Goal: Task Accomplishment & Management: Manage account settings

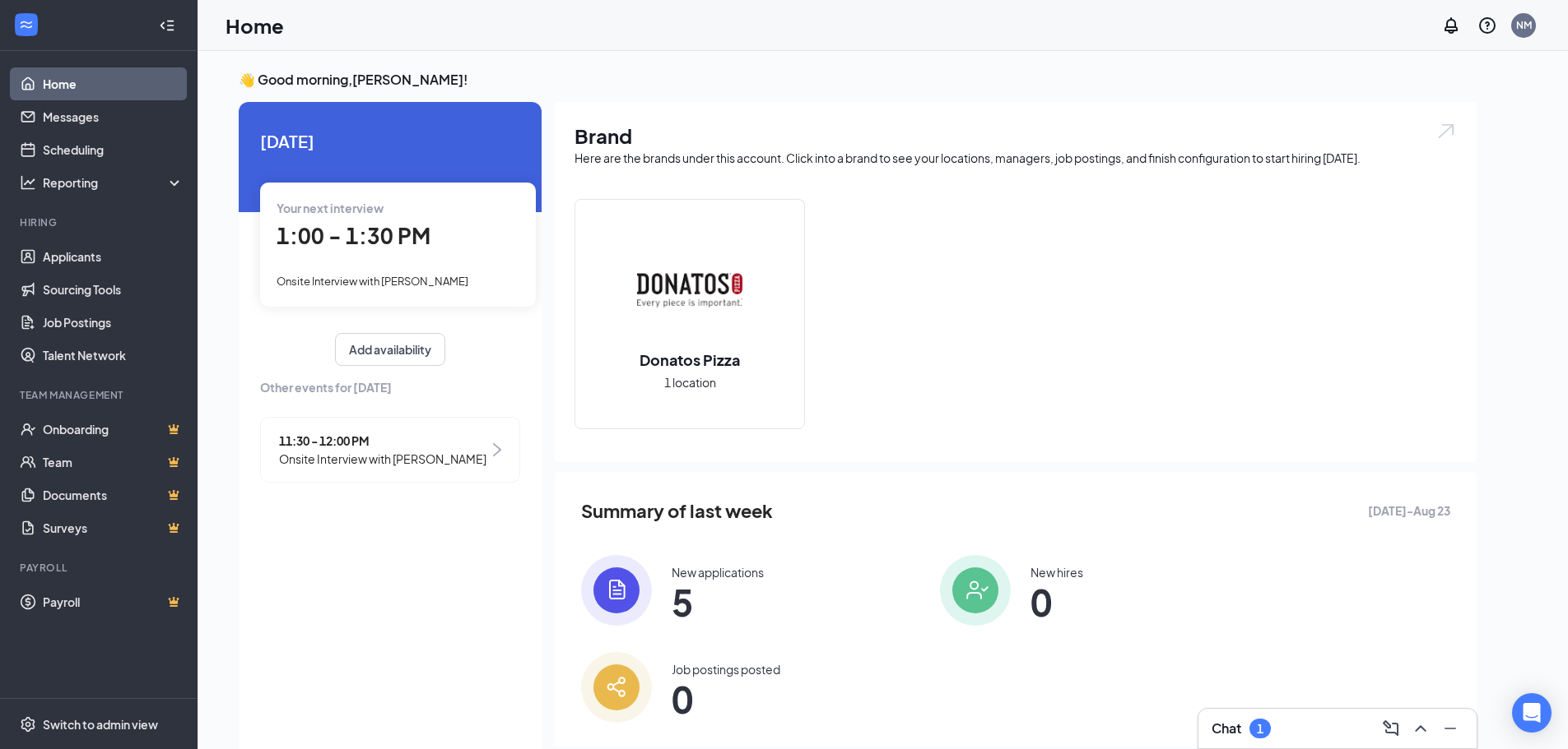
click at [400, 464] on span "Onsite Interview with [PERSON_NAME]" at bounding box center [383, 458] width 208 height 18
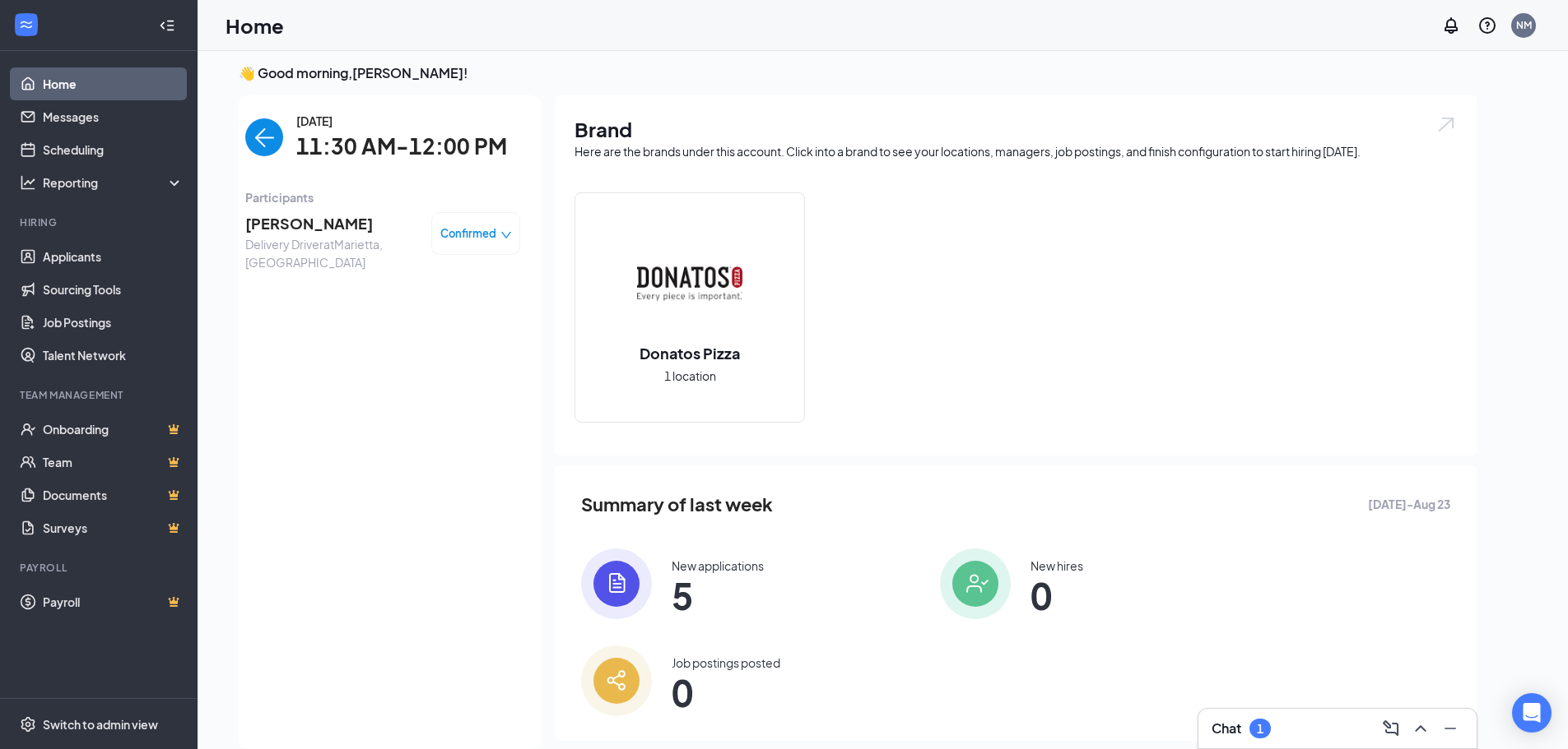
click at [484, 233] on span "Confirmed" at bounding box center [468, 233] width 56 height 17
click at [471, 346] on span "Mark as no-show" at bounding box center [431, 336] width 91 height 18
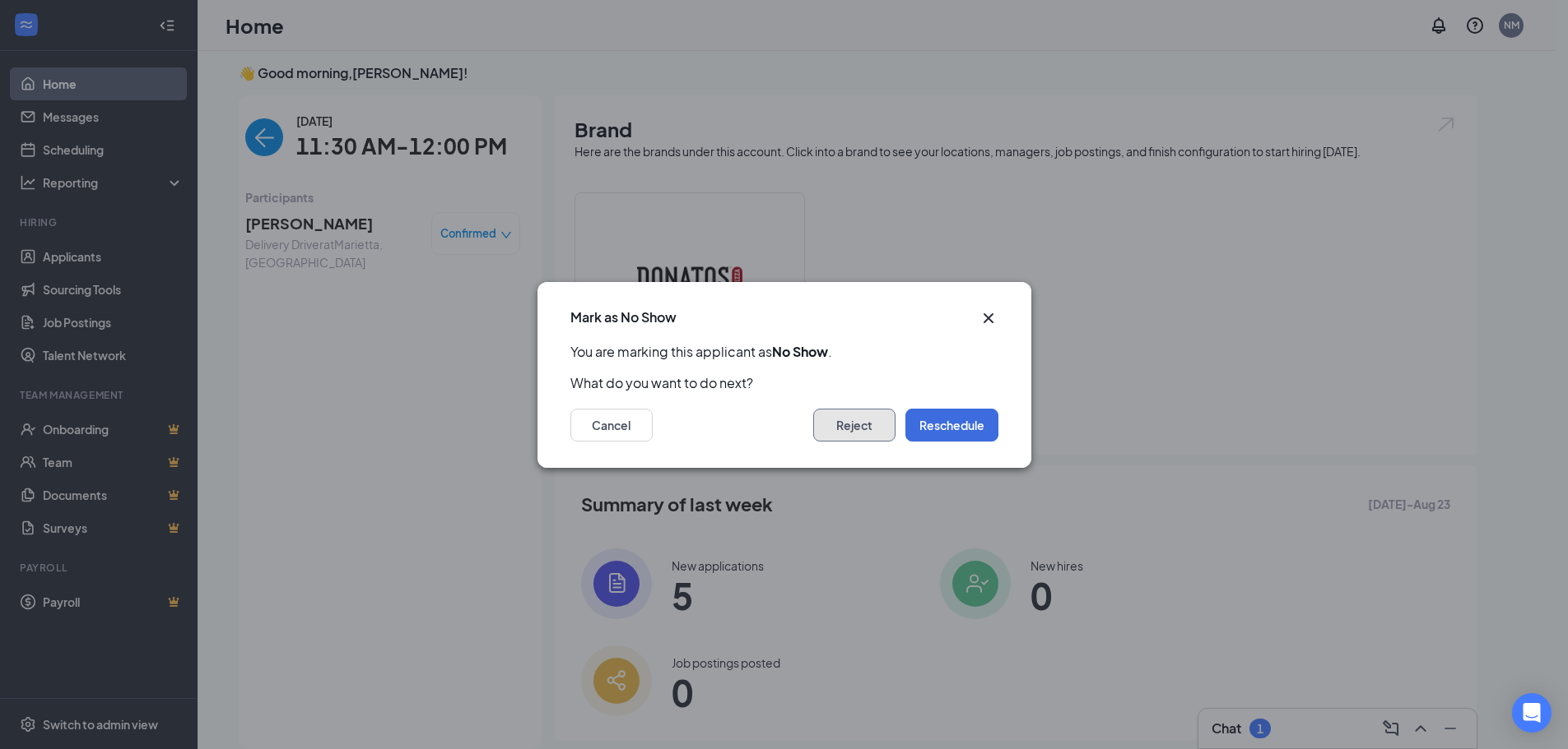
click at [850, 425] on button "Reject" at bounding box center [854, 425] width 82 height 33
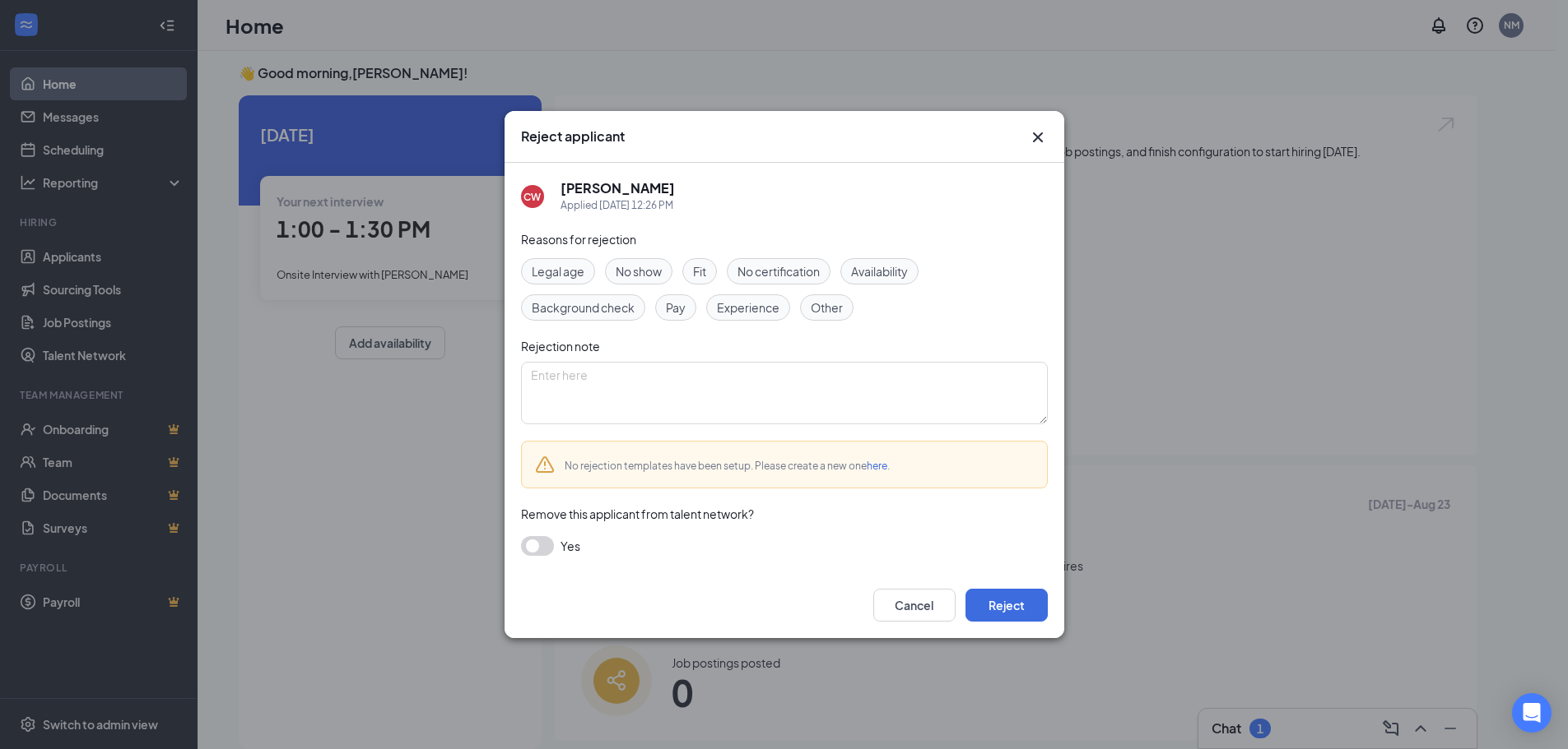
click at [651, 274] on span "No show" at bounding box center [639, 272] width 46 height 18
click at [1007, 604] on button "Reject" at bounding box center [1006, 605] width 82 height 33
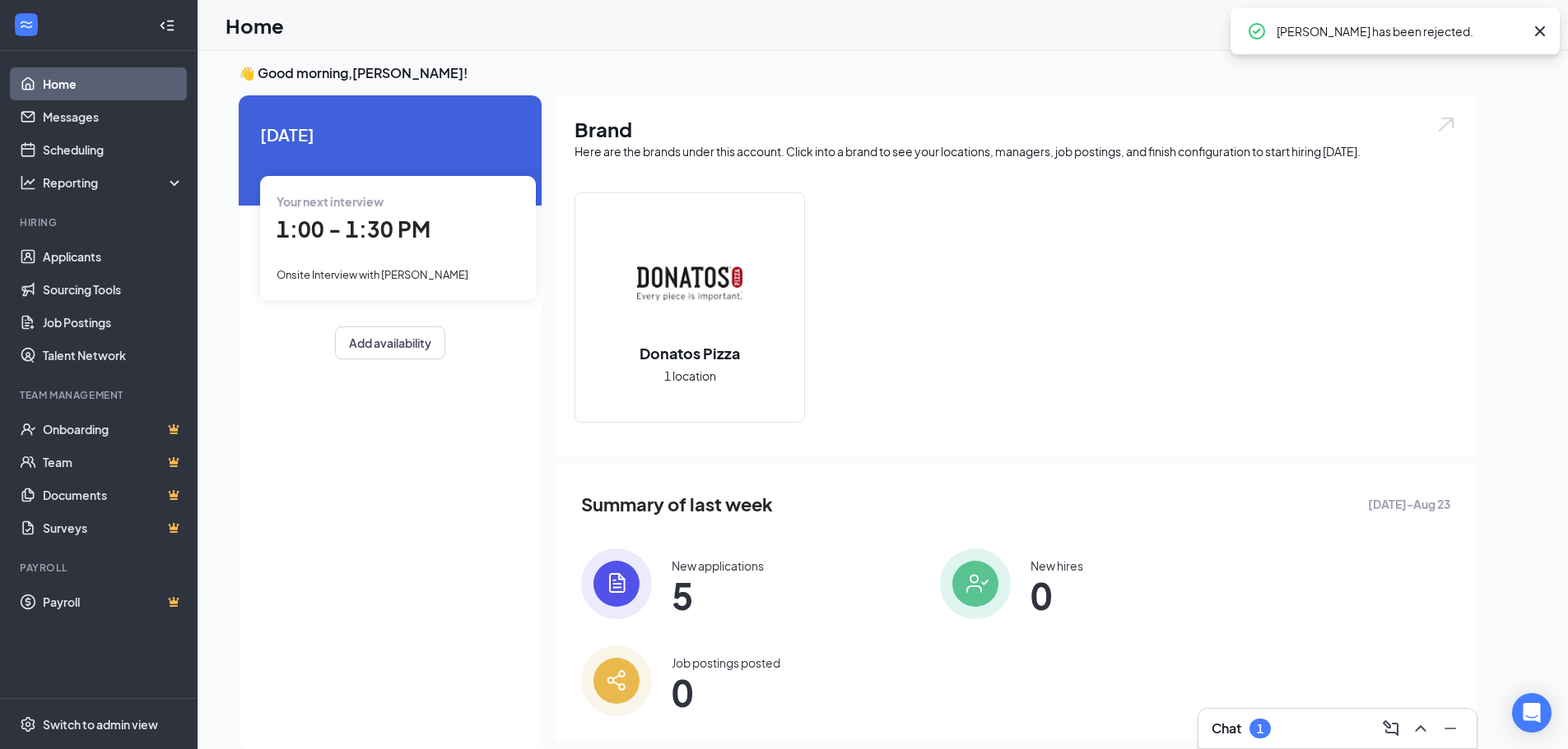
click at [645, 586] on img at bounding box center [617, 584] width 71 height 71
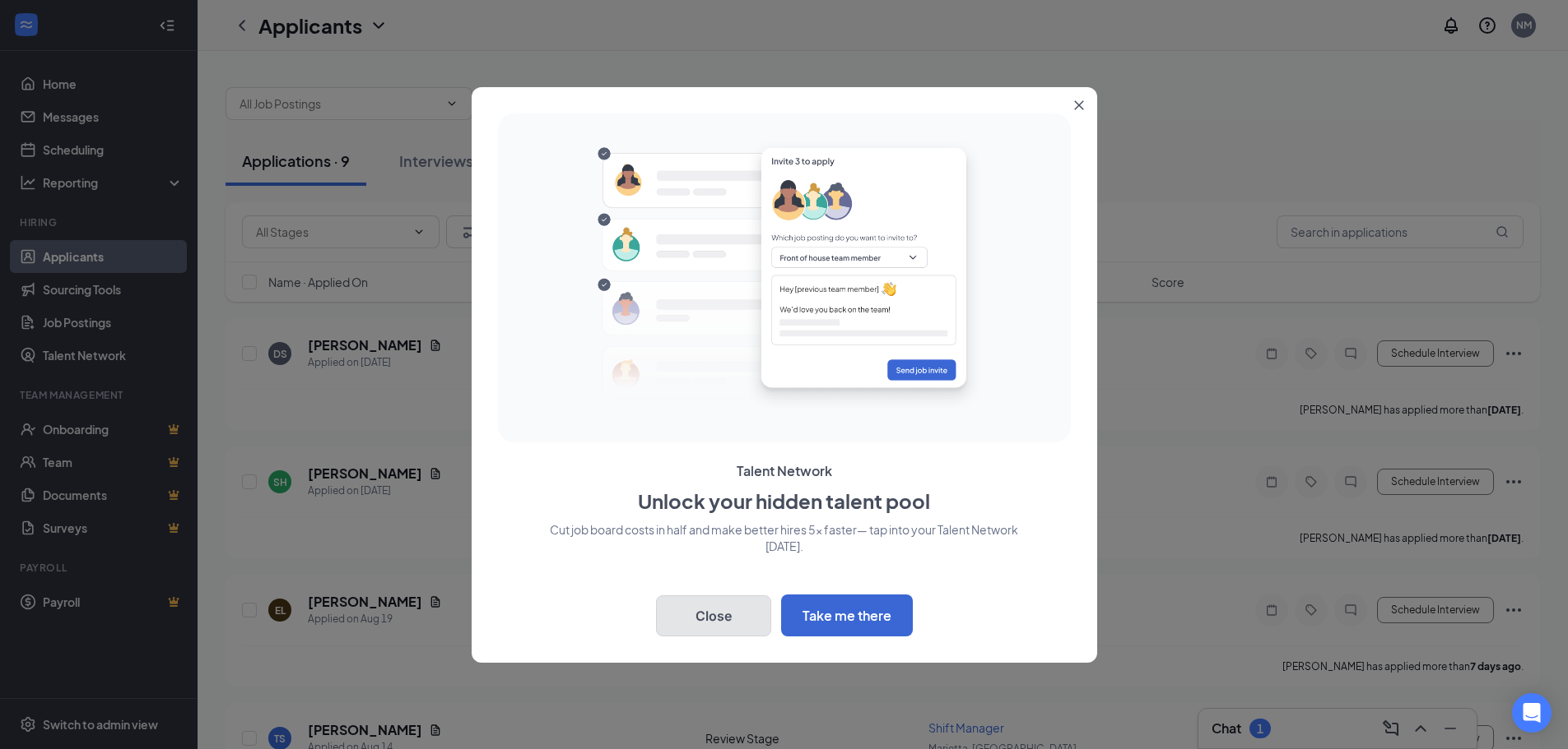
click at [689, 624] on button "Close" at bounding box center [714, 617] width 116 height 42
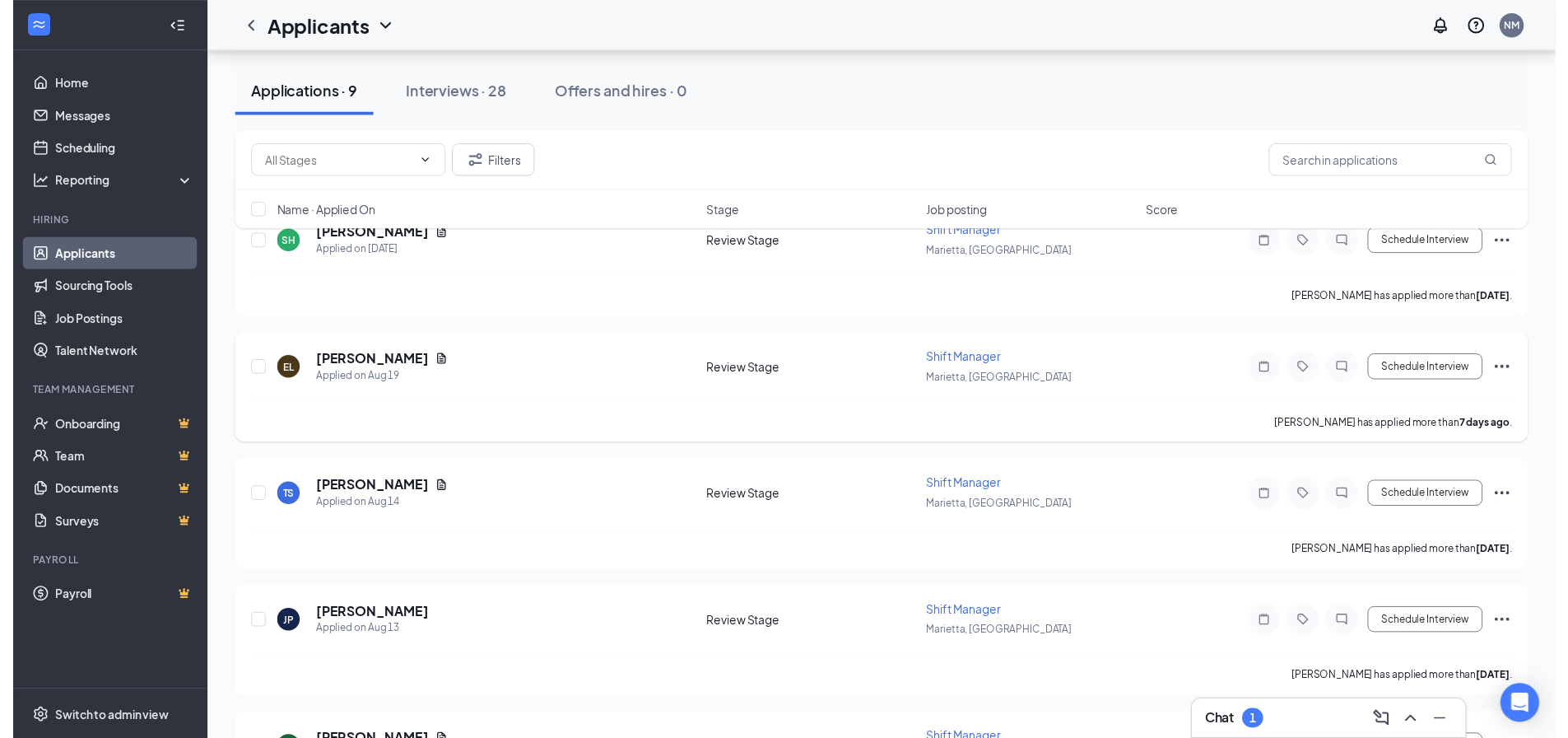
scroll to position [247, 0]
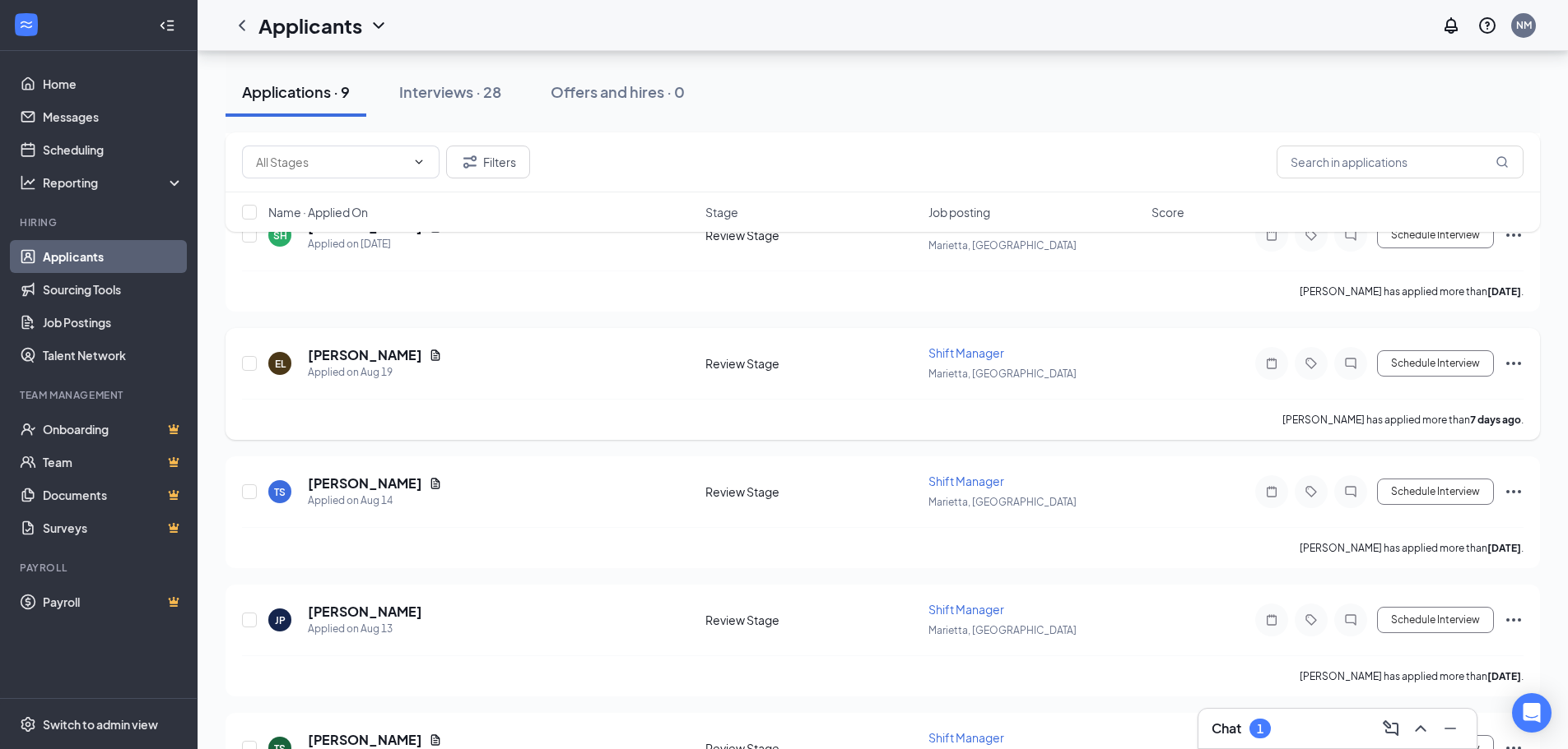
click at [435, 366] on div "EL [PERSON_NAME] Applied on [DATE]" at bounding box center [481, 363] width 427 height 35
click at [381, 372] on div "Applied on Aug 19" at bounding box center [375, 373] width 134 height 17
click at [382, 361] on h5 "[PERSON_NAME]" at bounding box center [365, 355] width 115 height 18
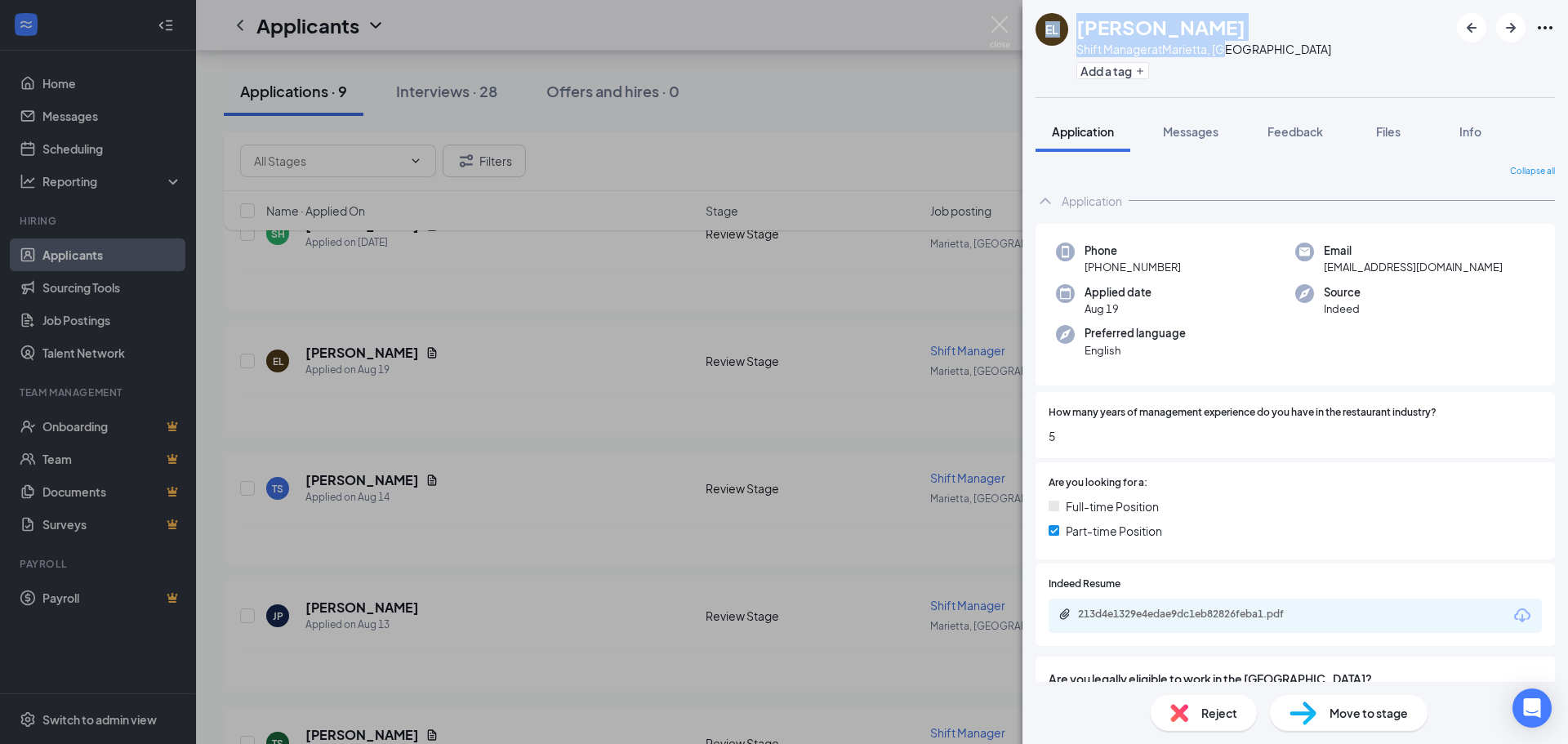
drag, startPoint x: 1245, startPoint y: 51, endPoint x: 997, endPoint y: 53, distance: 248.0
click at [997, 53] on div "EL [PERSON_NAME] Shift Manager at [GEOGRAPHIC_DATA], [GEOGRAPHIC_DATA] Add a ta…" at bounding box center [784, 372] width 1568 height 744
click at [878, 443] on div "EL [PERSON_NAME] Shift Manager at [GEOGRAPHIC_DATA], [GEOGRAPHIC_DATA] Add a ta…" at bounding box center [784, 372] width 1568 height 744
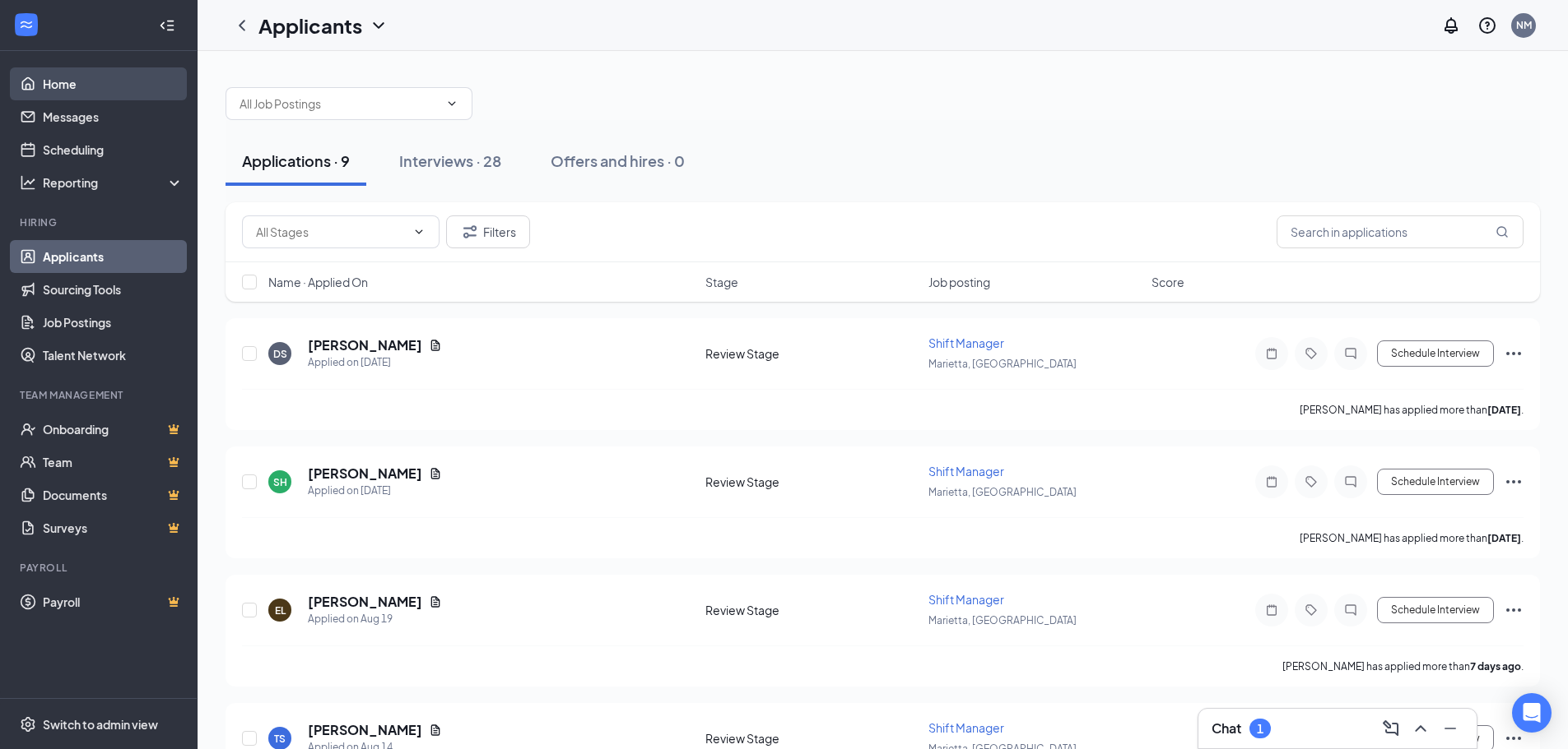
click at [113, 92] on link "Home" at bounding box center [113, 83] width 140 height 33
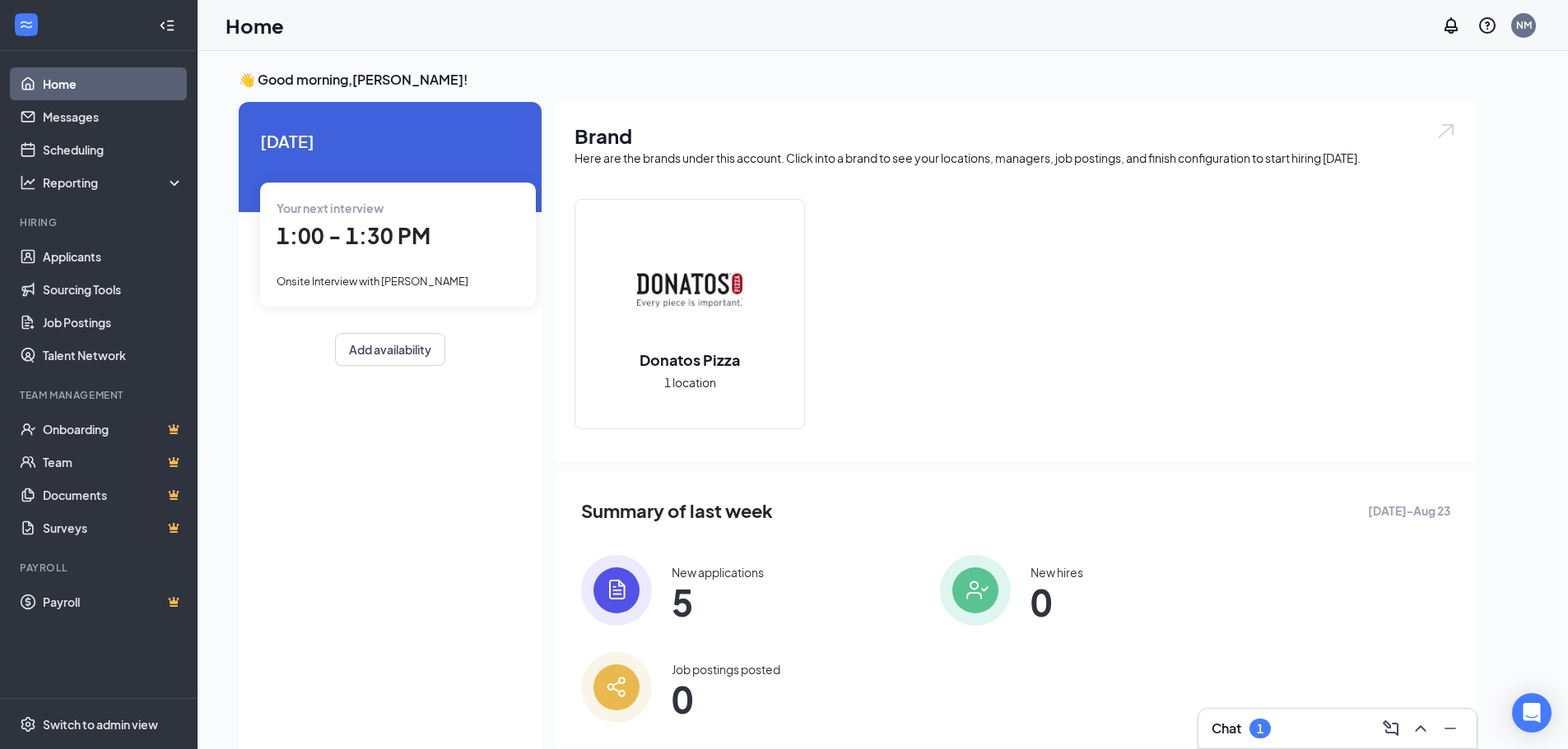
click at [349, 266] on div "Your next interview 1:00 - 1:30 PM Onsite Interview with [PERSON_NAME]" at bounding box center [397, 244] width 276 height 124
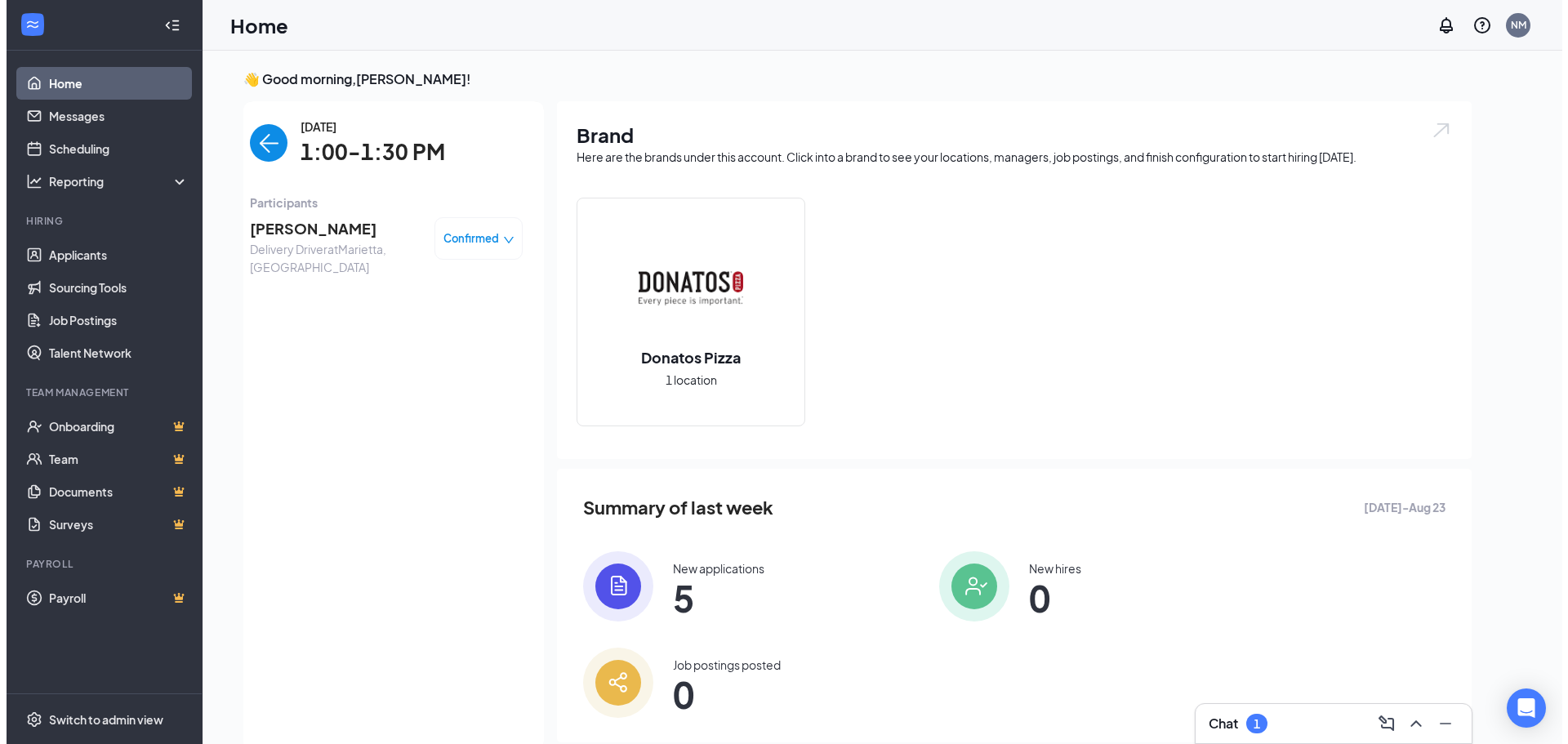
scroll to position [7, 0]
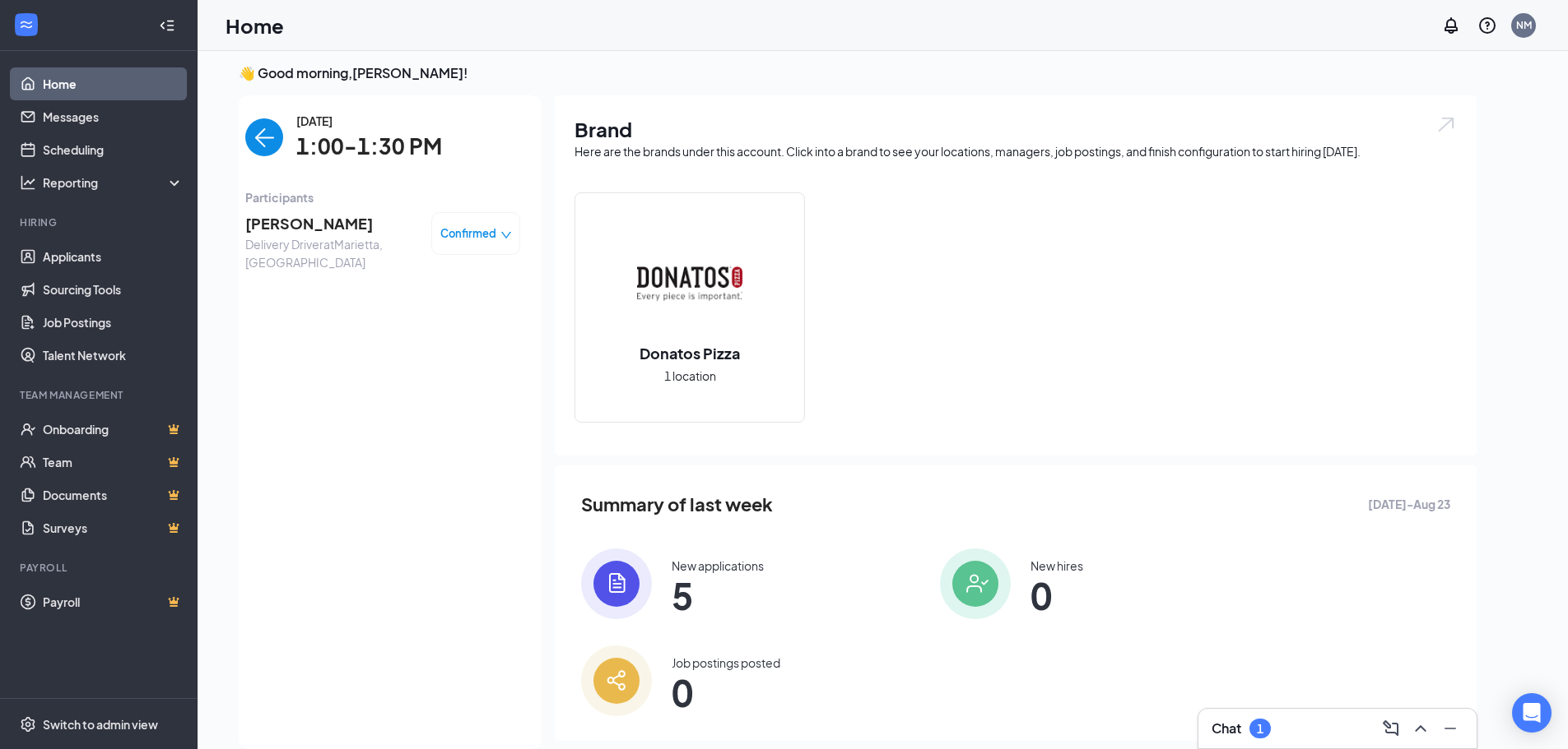
click at [337, 231] on span "[PERSON_NAME]" at bounding box center [331, 223] width 173 height 23
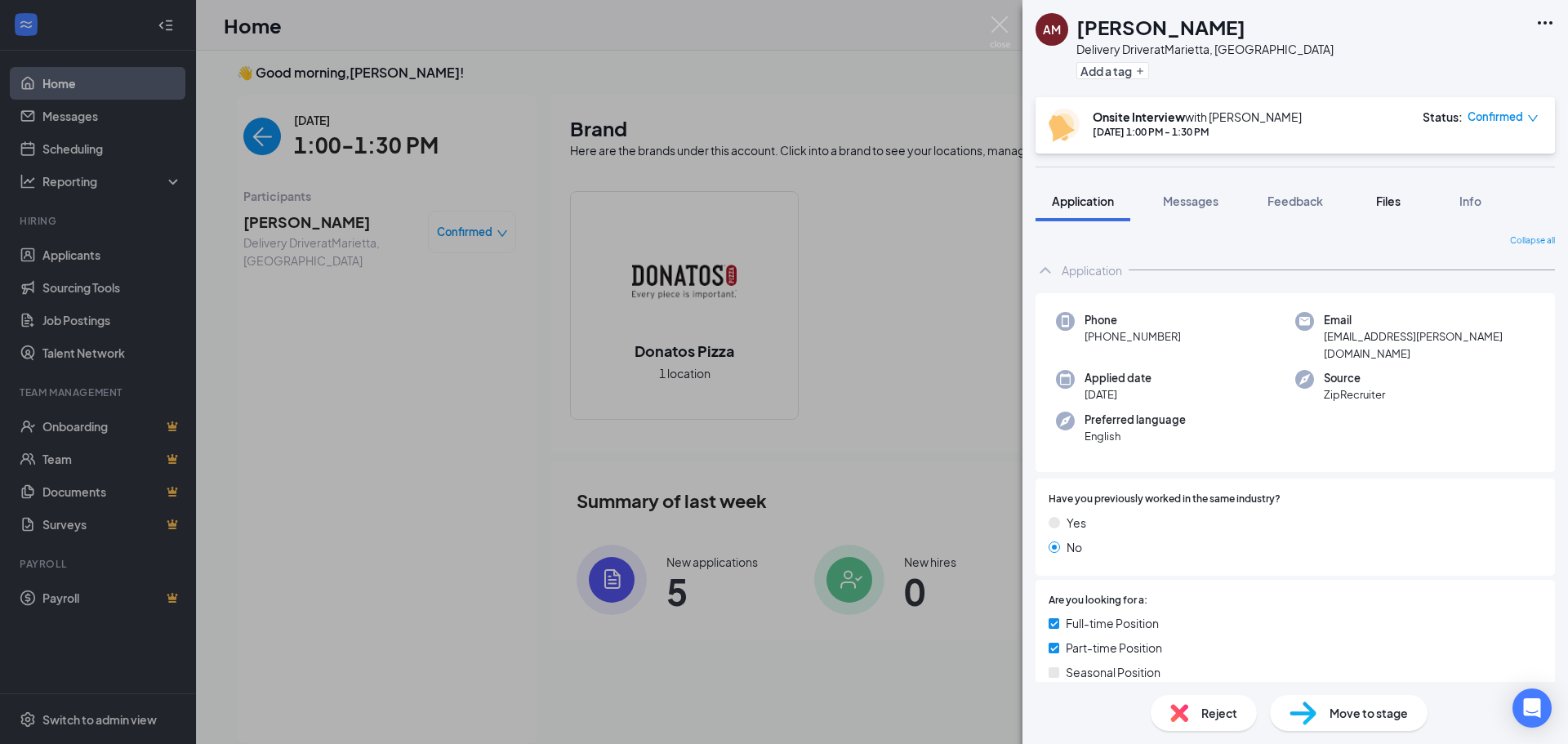
click at [1389, 193] on span "Files" at bounding box center [1388, 200] width 25 height 15
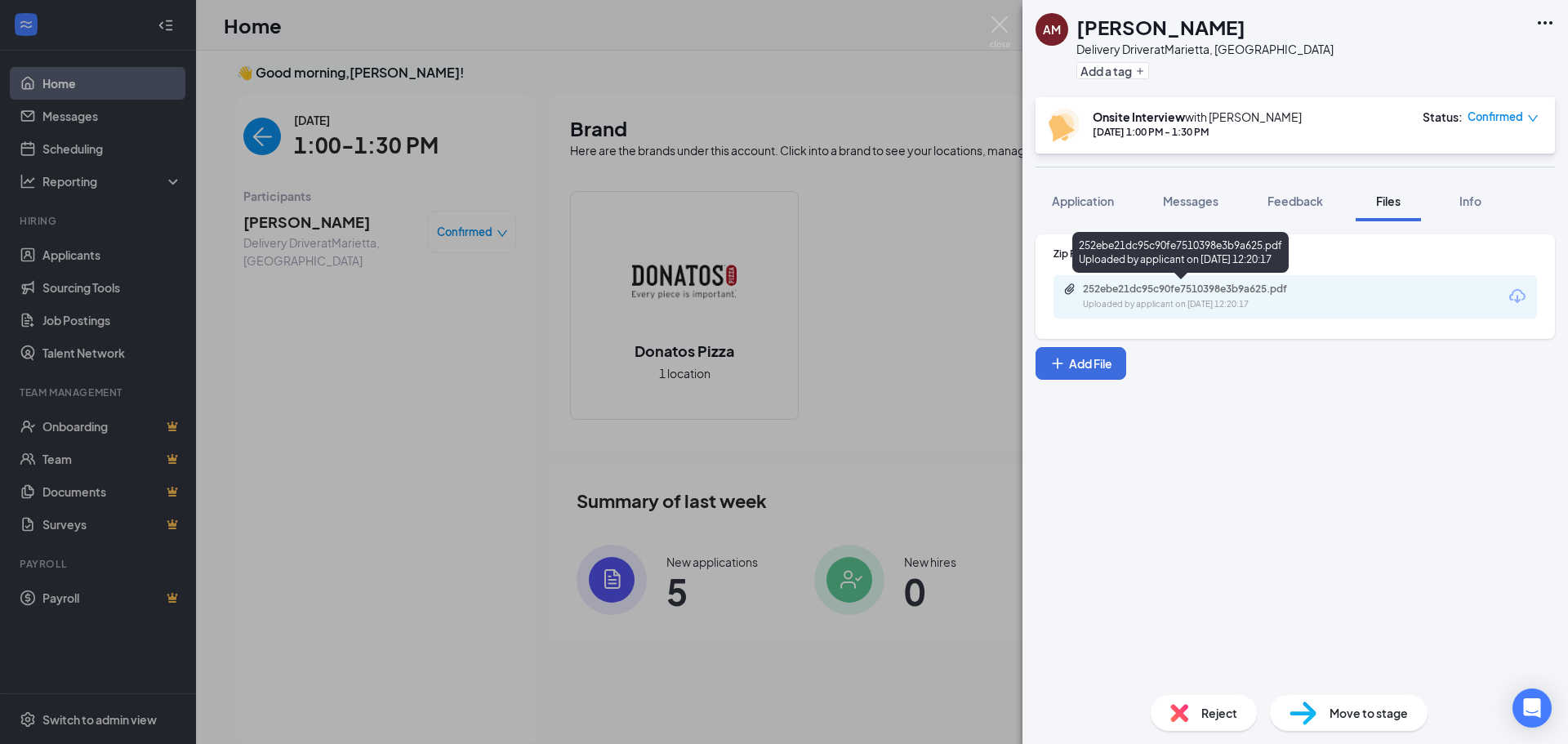
click at [1167, 292] on div "252ebe21dc95c90fe7510398e3b9a625.pdf" at bounding box center [1197, 289] width 229 height 13
click at [1068, 203] on span "Application" at bounding box center [1082, 200] width 62 height 15
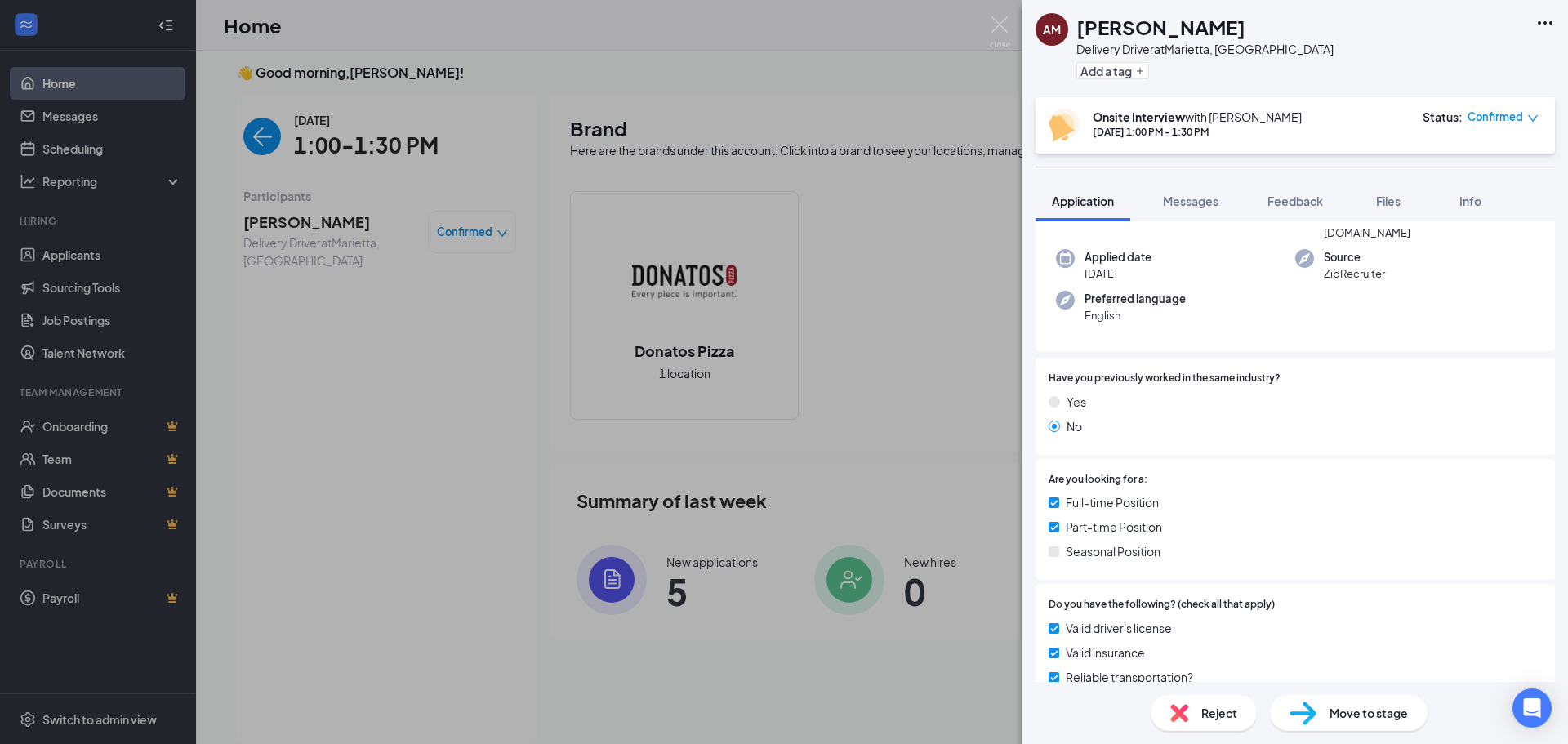
scroll to position [81, 0]
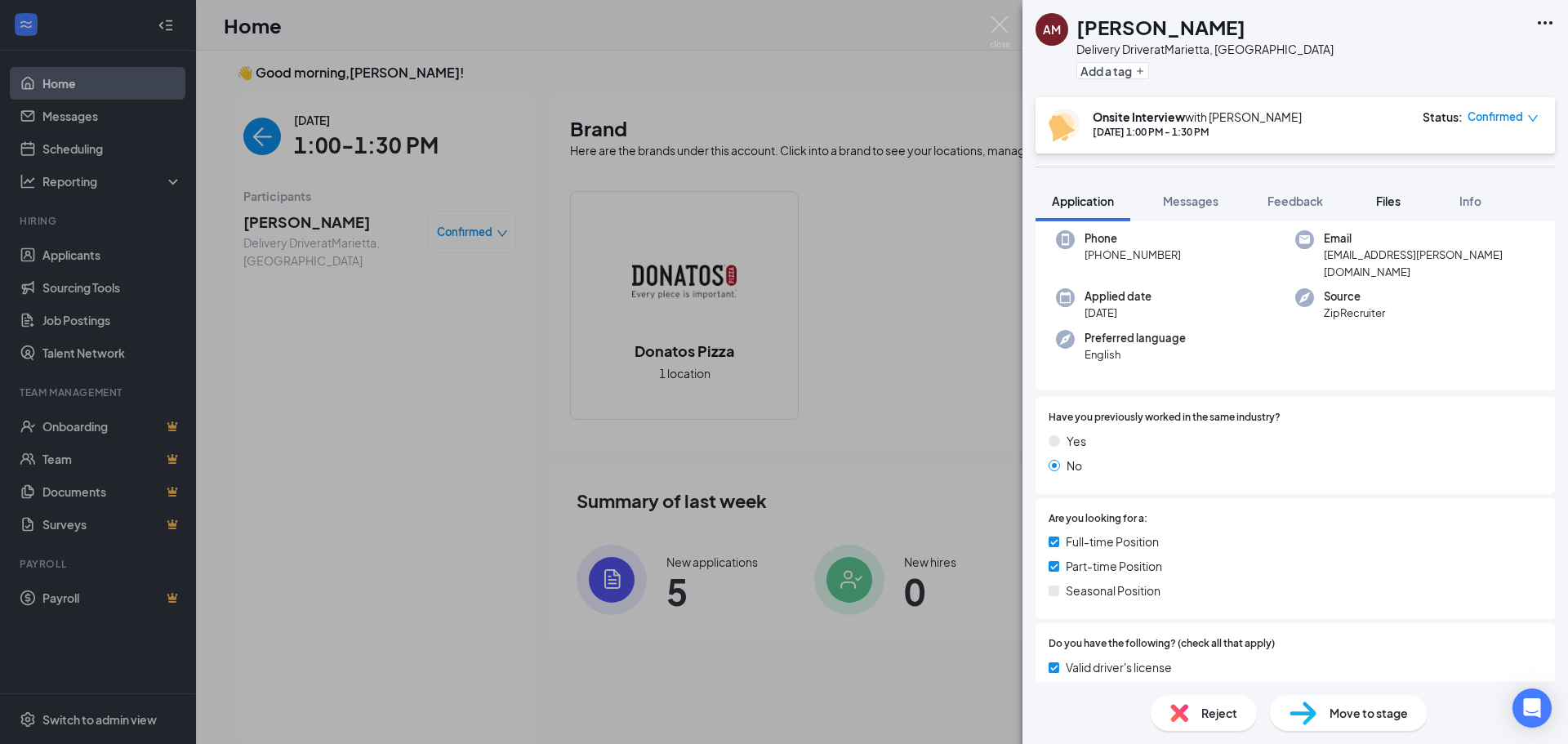
click at [1397, 199] on span "Files" at bounding box center [1388, 200] width 25 height 15
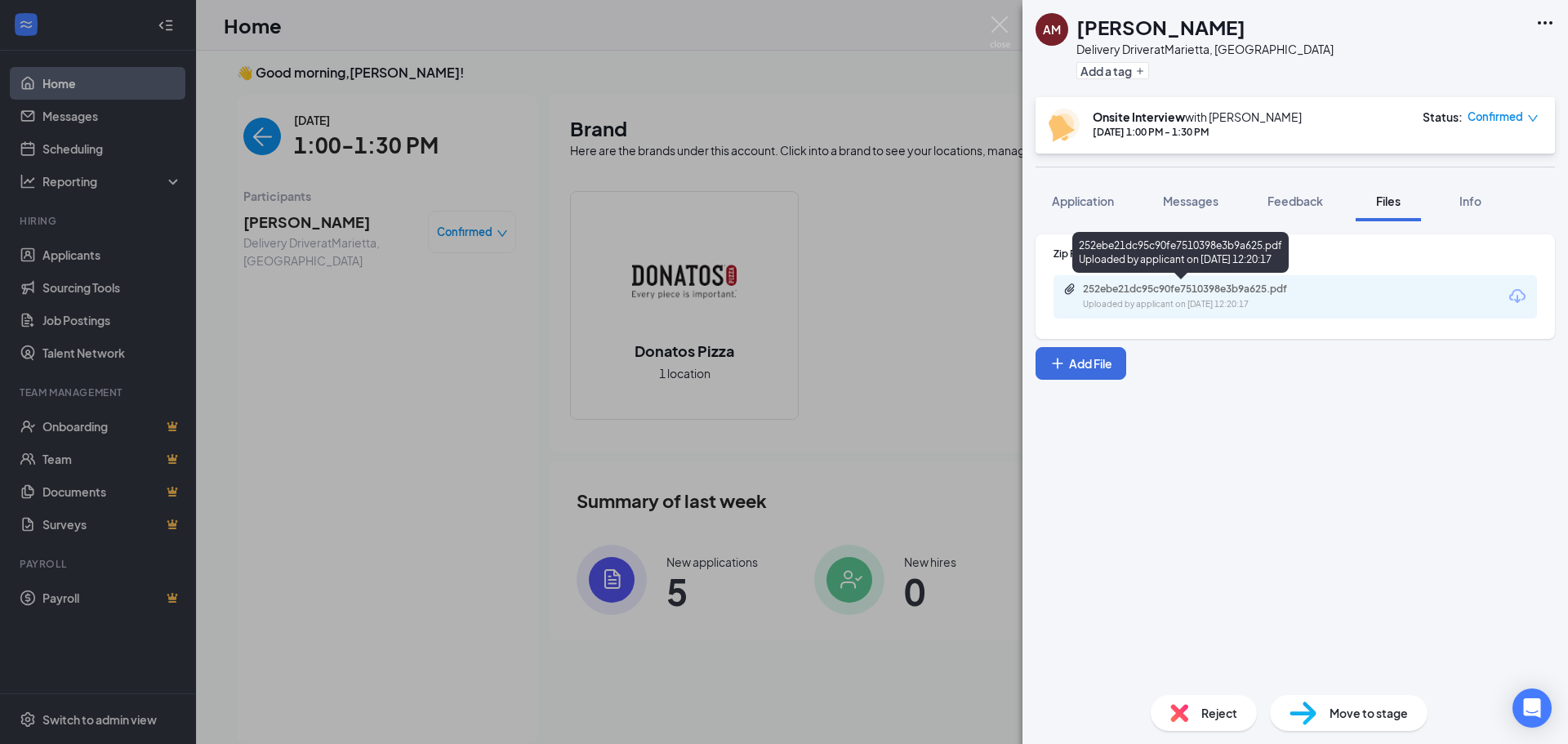
click at [1212, 299] on div "Uploaded by applicant on [DATE] 12:20:17" at bounding box center [1206, 304] width 245 height 13
